Goal: Task Accomplishment & Management: Manage account settings

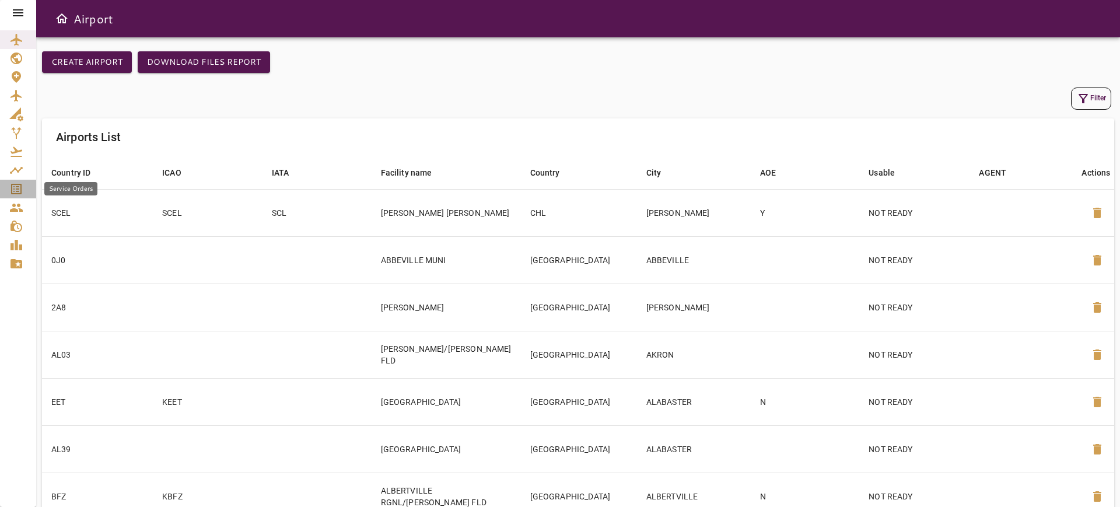
click at [22, 187] on icon "Service Orders" at bounding box center [16, 189] width 10 height 10
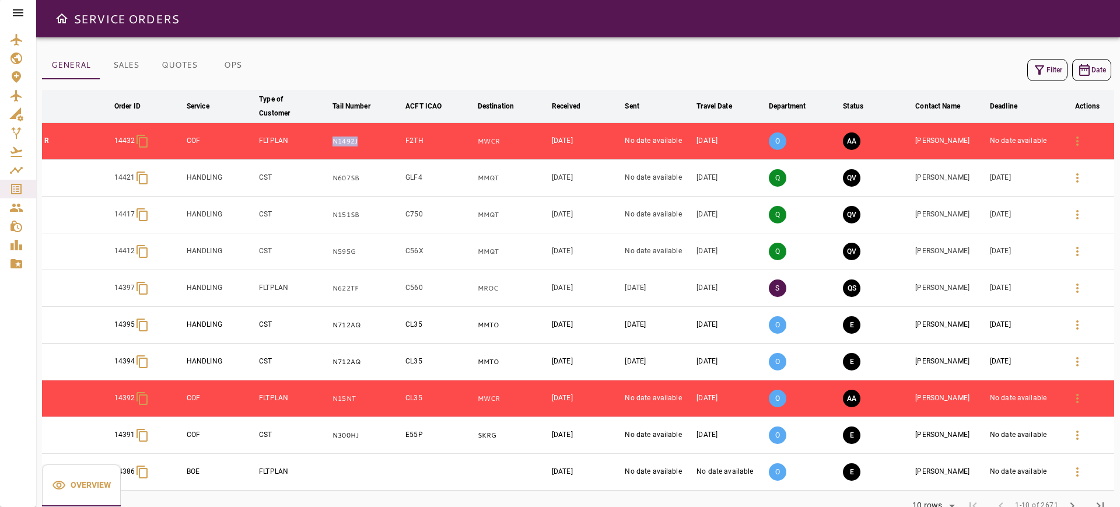
drag, startPoint x: 334, startPoint y: 145, endPoint x: 362, endPoint y: 148, distance: 27.5
click at [362, 148] on td "N1492J" at bounding box center [366, 141] width 73 height 37
copy p "N1492J"
drag, startPoint x: 421, startPoint y: 135, endPoint x: 402, endPoint y: 132, distance: 19.5
click at [402, 132] on tr "R 14432 COF FLTPLAN N1492J F2TH MWCR [DATE] No date available [DATE] O AA [PERS…" at bounding box center [578, 141] width 1072 height 37
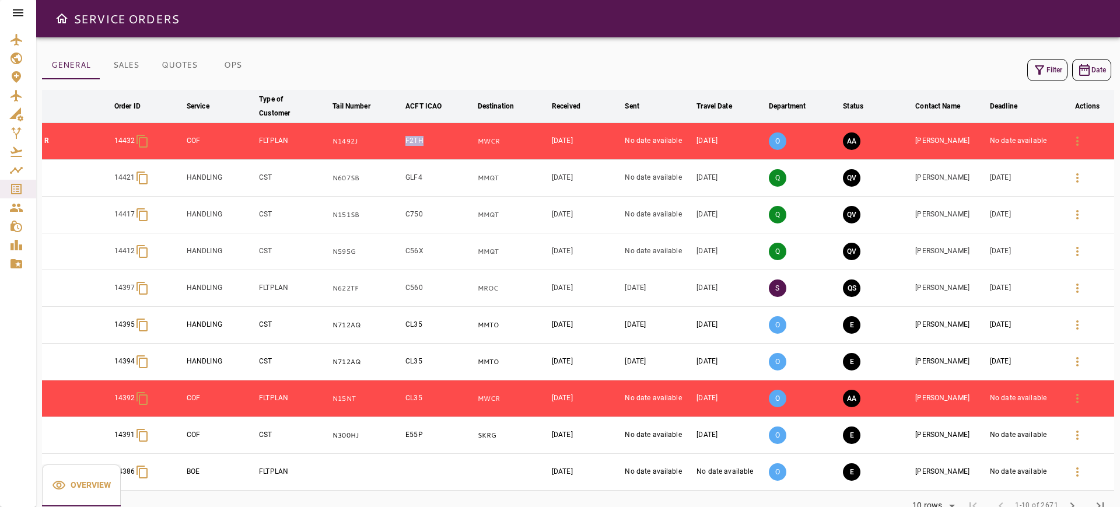
copy tr "F2TH"
click at [1077, 137] on icon "button" at bounding box center [1077, 140] width 2 height 9
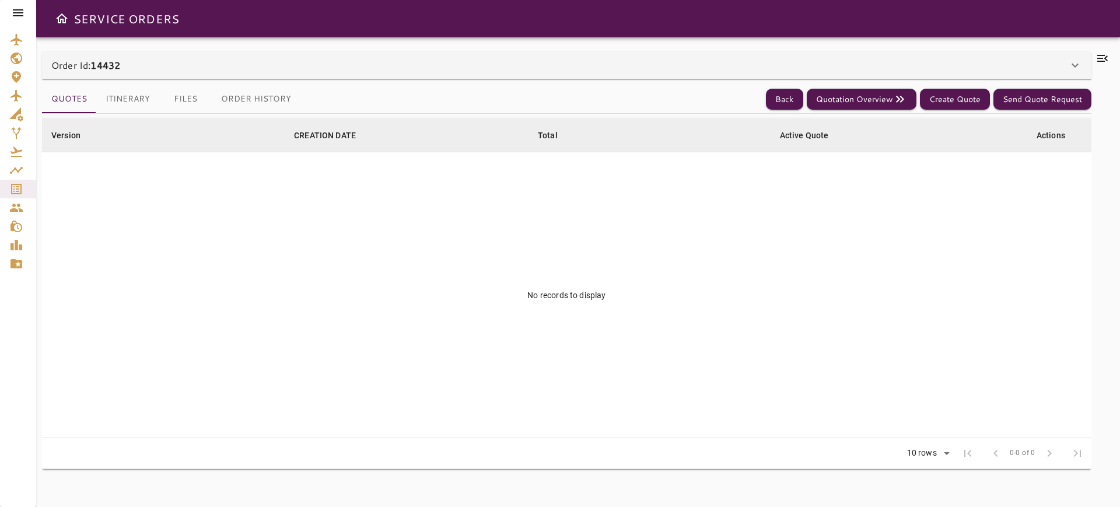
click at [950, 47] on div "Order Id: 14432 Order #14432 Edit Service Type: COF Client: FLTPLAN ******* ​ P…" at bounding box center [578, 272] width 1084 height 470
click at [943, 51] on div "Order Id: 14432" at bounding box center [566, 65] width 1049 height 28
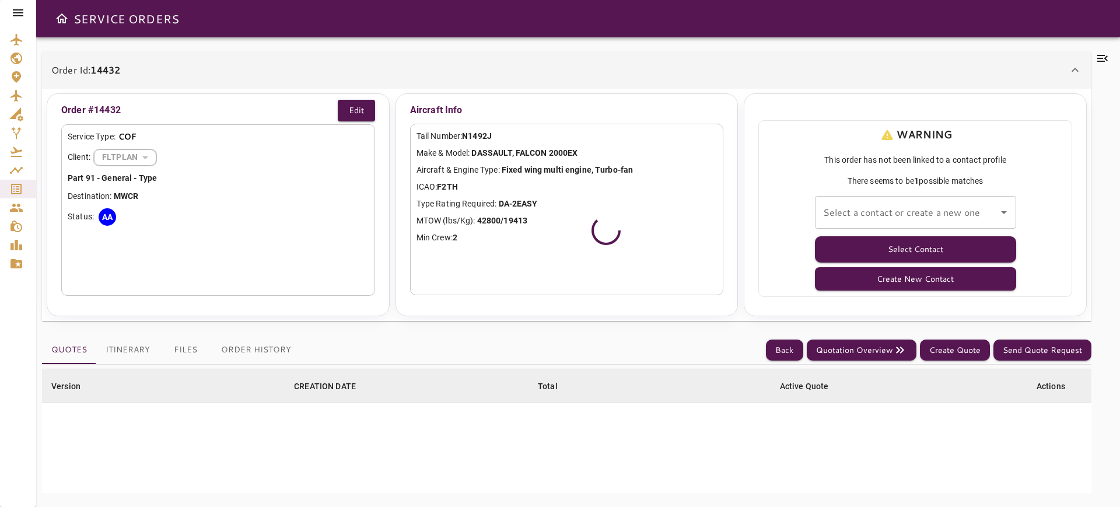
click at [942, 214] on input "Select a contact or create a new one" at bounding box center [906, 212] width 173 height 22
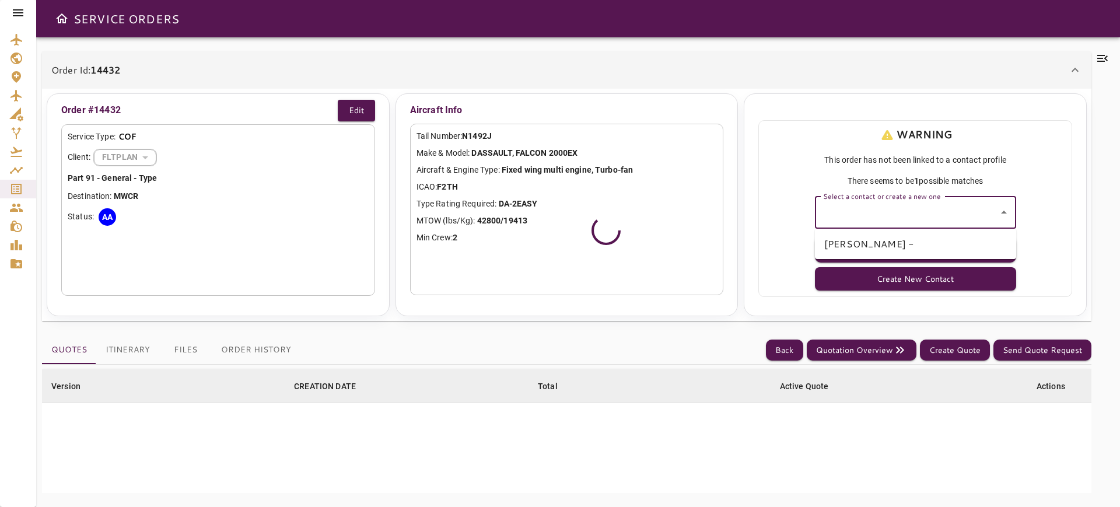
click at [919, 241] on li "[PERSON_NAME] -" at bounding box center [915, 243] width 201 height 21
type input "**********"
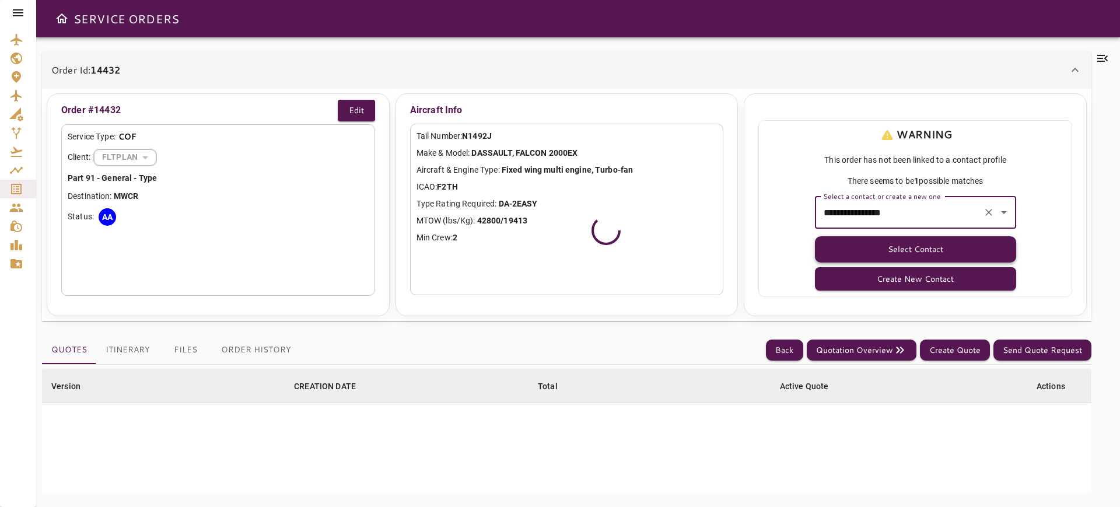
click at [910, 253] on button "Select Contact" at bounding box center [915, 249] width 201 height 26
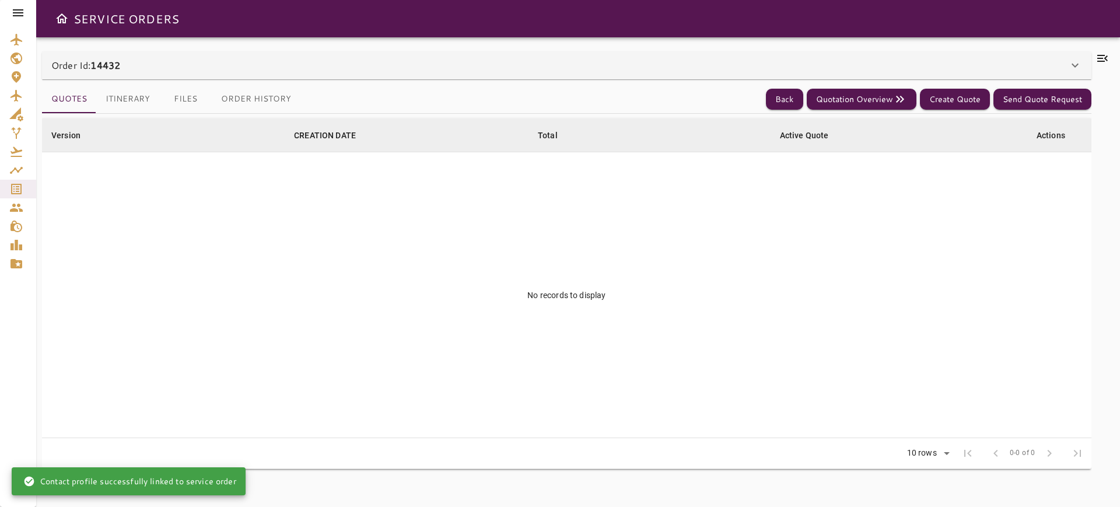
click at [786, 54] on div "Order Id: 14432" at bounding box center [566, 65] width 1049 height 28
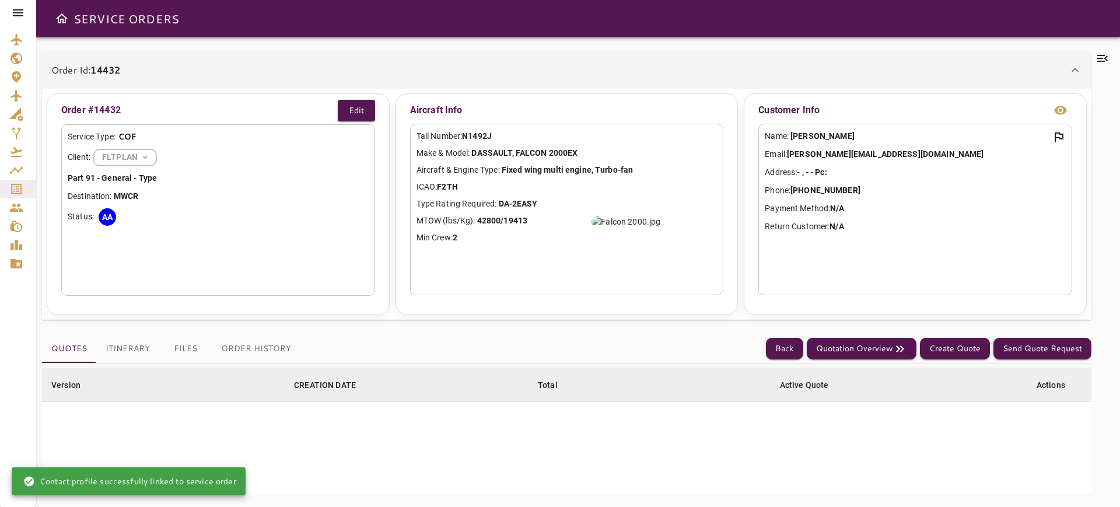
click at [786, 54] on div "Order Id: 14432" at bounding box center [566, 69] width 1049 height 37
